Goal: Task Accomplishment & Management: Complete application form

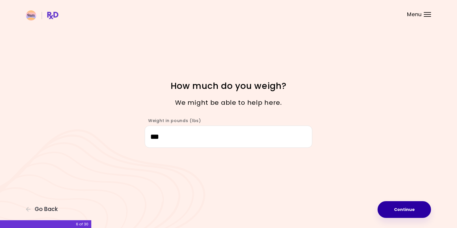
click at [398, 209] on button "Continue" at bounding box center [403, 209] width 53 height 17
select select "****"
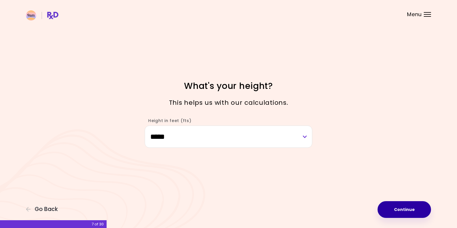
click at [398, 209] on button "Continue" at bounding box center [403, 209] width 53 height 17
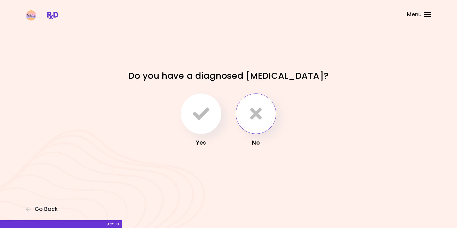
click at [248, 117] on button "button" at bounding box center [255, 113] width 40 height 40
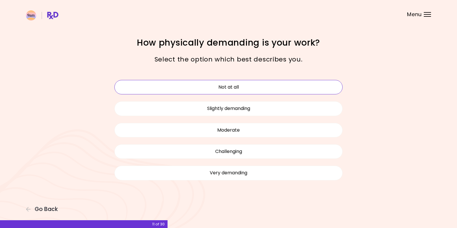
click at [237, 90] on button "Not at all" at bounding box center [228, 87] width 228 height 14
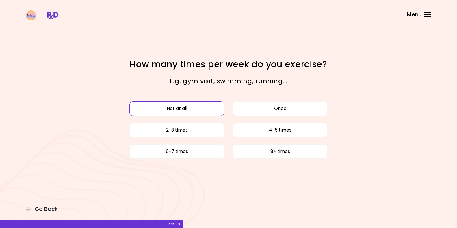
click at [175, 111] on button "Not at all" at bounding box center [176, 108] width 95 height 14
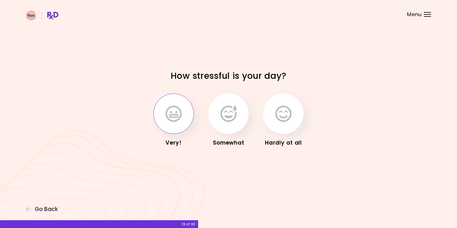
click at [179, 112] on icon "button" at bounding box center [173, 113] width 16 height 17
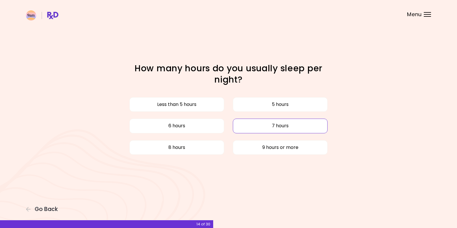
click at [254, 131] on button "7 hours" at bounding box center [280, 126] width 95 height 14
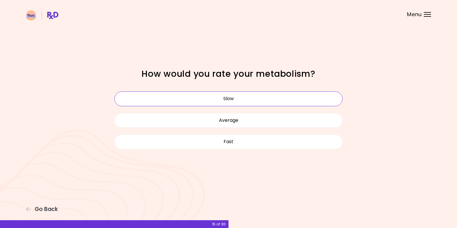
click at [230, 102] on button "Slow" at bounding box center [228, 98] width 228 height 14
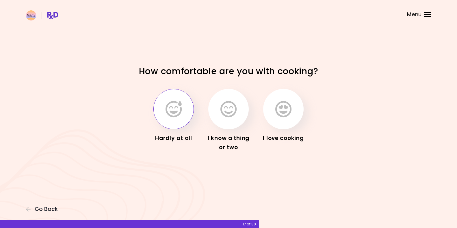
click at [175, 113] on icon "button" at bounding box center [173, 109] width 16 height 17
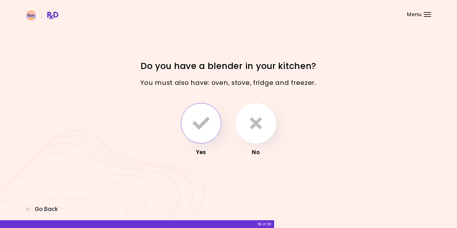
click at [197, 124] on icon "button" at bounding box center [200, 123] width 17 height 17
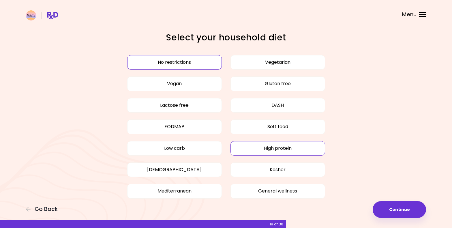
click at [269, 146] on button "High protein" at bounding box center [278, 148] width 95 height 14
click at [269, 193] on button "General wellness" at bounding box center [278, 191] width 95 height 14
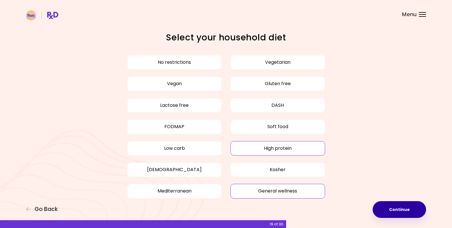
click at [397, 208] on button "Continue" at bounding box center [399, 209] width 53 height 17
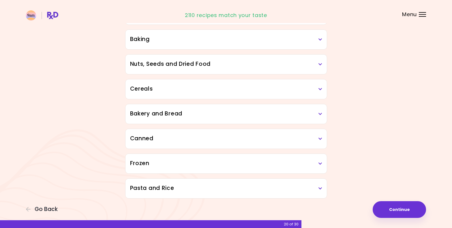
scroll to position [279, 0]
click at [319, 164] on h3 "Frozen" at bounding box center [226, 163] width 192 height 8
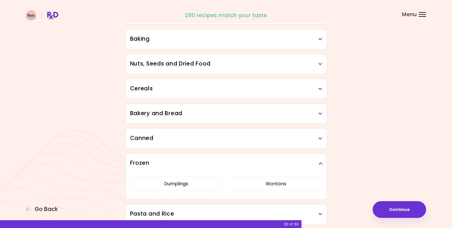
click at [319, 164] on h3 "Frozen" at bounding box center [226, 163] width 192 height 8
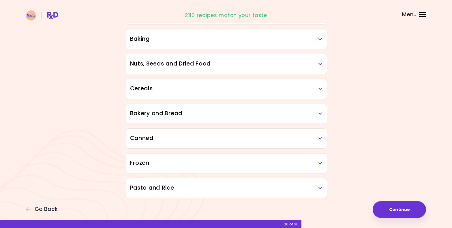
click at [320, 137] on icon at bounding box center [321, 138] width 4 height 4
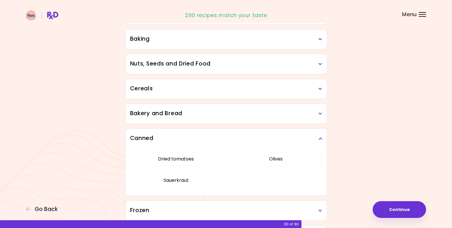
click at [320, 137] on icon at bounding box center [321, 138] width 4 height 4
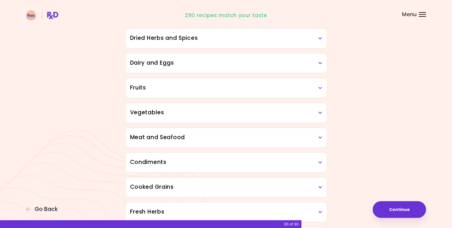
scroll to position [48, 0]
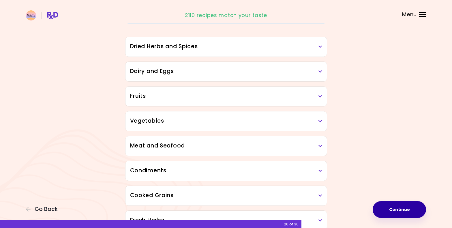
click at [395, 205] on button "Continue" at bounding box center [399, 209] width 53 height 17
